Goal: Information Seeking & Learning: Find contact information

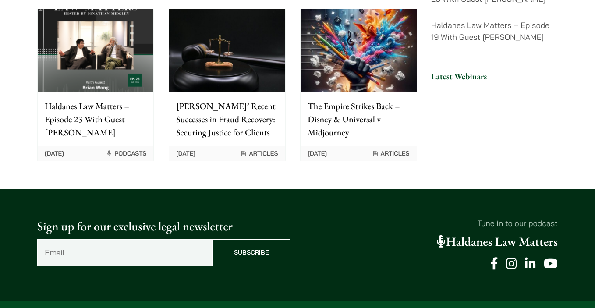
scroll to position [2322, 0]
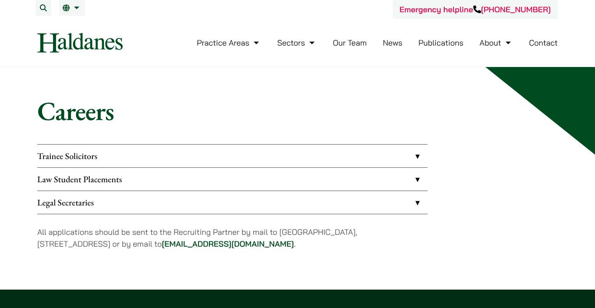
click at [125, 184] on link "Law Student Placements" at bounding box center [232, 179] width 390 height 23
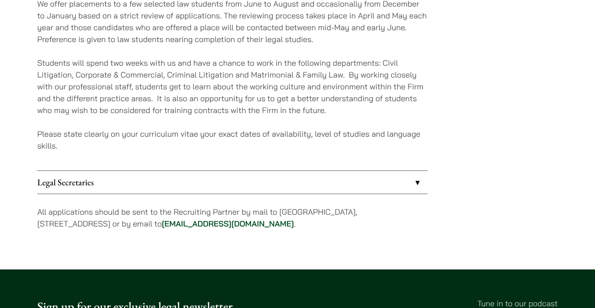
scroll to position [219, 0]
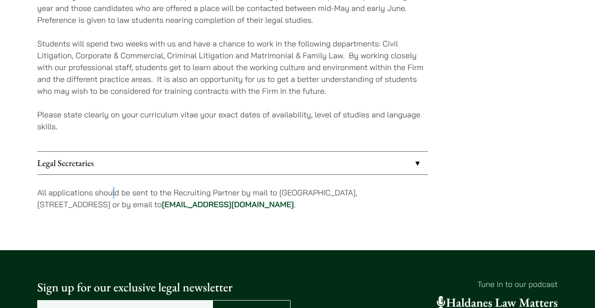
click at [115, 193] on p "All applications should be sent to the Recruiting Partner by mail to [GEOGRAPHI…" at bounding box center [232, 199] width 390 height 24
click at [128, 198] on p "All applications should be sent to the Recruiting Partner by mail to [GEOGRAPHI…" at bounding box center [232, 199] width 390 height 24
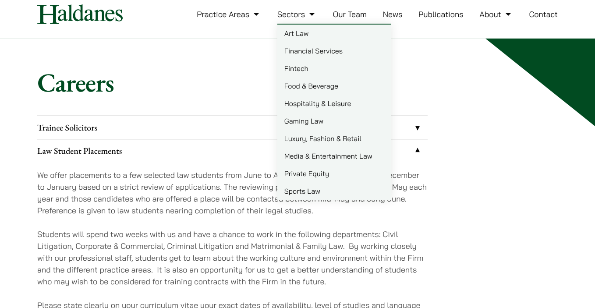
scroll to position [44, 0]
